Goal: Complete application form

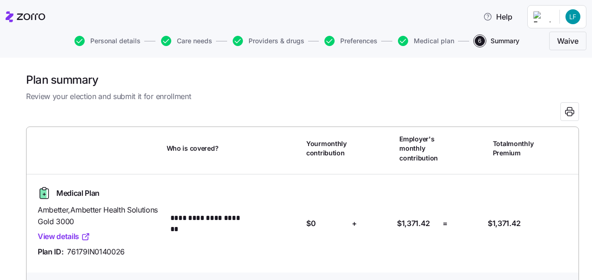
scroll to position [88, 0]
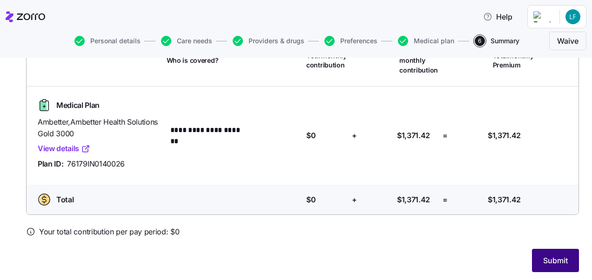
click at [547, 261] on span "Submit" at bounding box center [555, 260] width 25 height 11
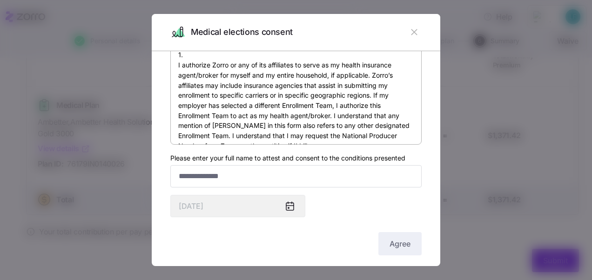
scroll to position [52, 0]
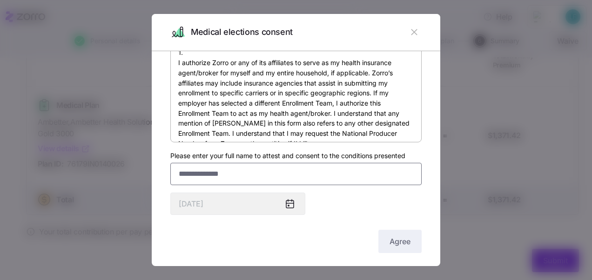
click at [314, 173] on input "Please enter your full name to attest and consent to the conditions presented" at bounding box center [295, 174] width 251 height 22
type input "**********"
click at [389, 239] on span "Agree" at bounding box center [399, 241] width 21 height 11
